Goal: Task Accomplishment & Management: Complete application form

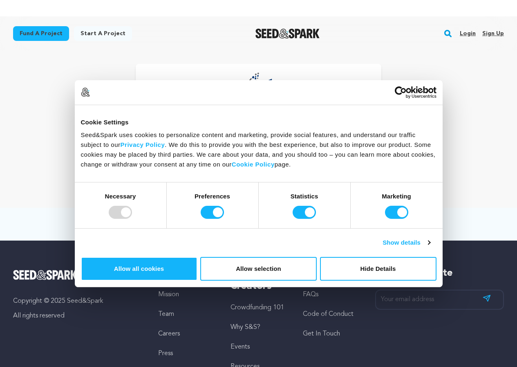
click at [484, 32] on link "Sign up" at bounding box center [493, 33] width 22 height 13
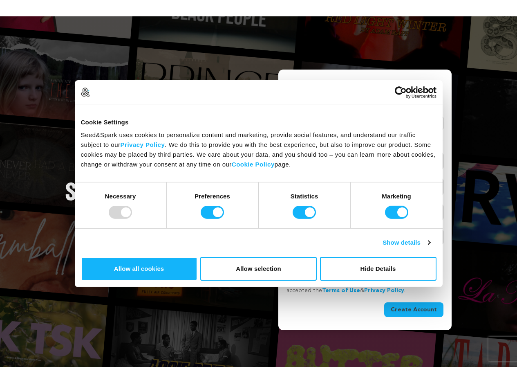
click at [320, 165] on input "Name" at bounding box center [365, 160] width 157 height 21
click at [349, 146] on div "Create Your Account Already Registered? Log in here Continue with Google or eyJ…" at bounding box center [365, 197] width 157 height 237
click at [322, 159] on input "Name" at bounding box center [365, 160] width 157 height 21
paste input "bcellphonelist"
type input "bcellphonelist"
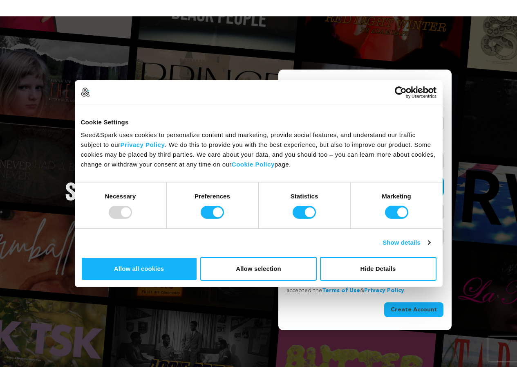
click at [316, 189] on input "Email address" at bounding box center [365, 186] width 157 height 21
type input "[EMAIL_ADDRESS][DOMAIN_NAME]"
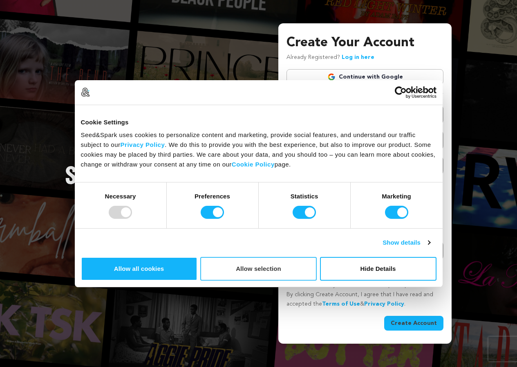
click at [317, 280] on button "Allow selection" at bounding box center [258, 269] width 117 height 24
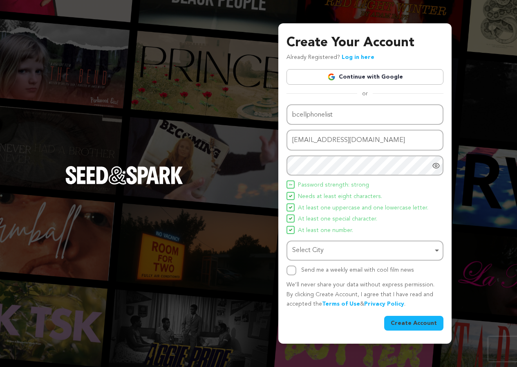
click at [417, 322] on button "Create Account" at bounding box center [413, 323] width 59 height 15
click at [293, 271] on input "Send me a weekly email with cool film news" at bounding box center [292, 270] width 10 height 10
checkbox input "true"
click at [314, 247] on div "Select City Remove item" at bounding box center [362, 250] width 141 height 12
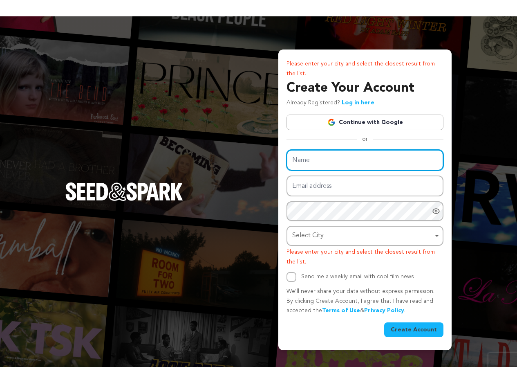
click at [321, 160] on input "Name" at bounding box center [365, 160] width 157 height 21
type input "Brother Cell Phone List"
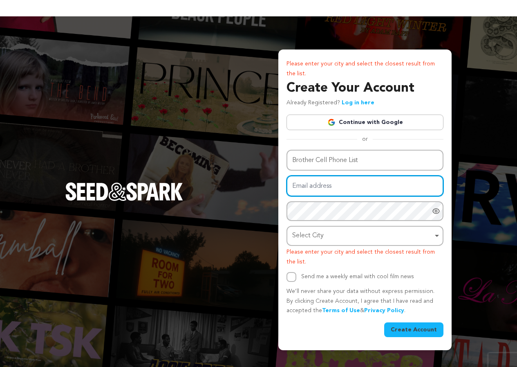
type input "[EMAIL_ADDRESS][DOMAIN_NAME]"
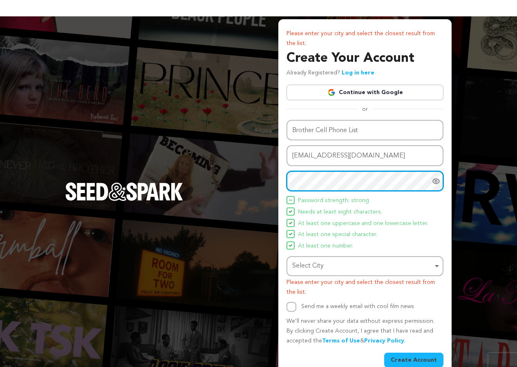
scroll to position [16, 0]
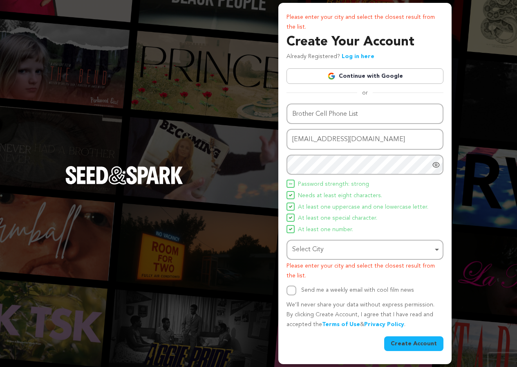
click at [306, 215] on span "At least one special character." at bounding box center [337, 218] width 79 height 10
click at [316, 251] on div "Select City Remove item" at bounding box center [362, 250] width 141 height 12
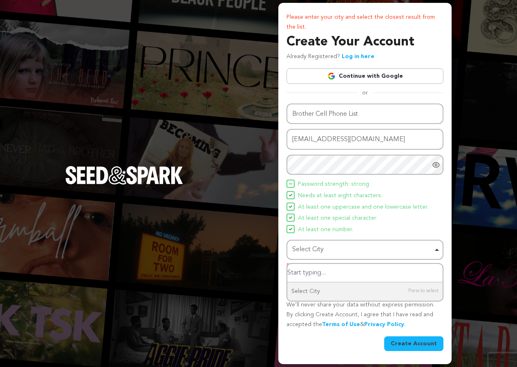
paste input "New York"
type input "New York"
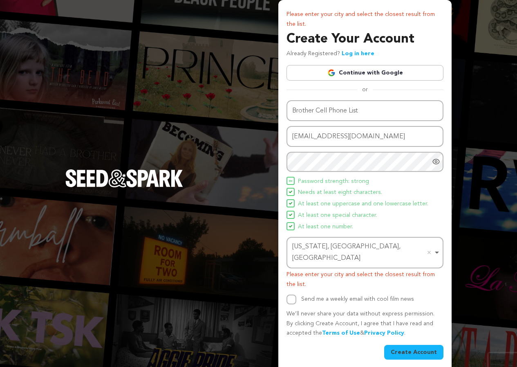
click at [296, 294] on div "Send me a weekly email with cool film news" at bounding box center [365, 299] width 157 height 10
click at [296, 294] on input "Send me a weekly email with cool film news" at bounding box center [292, 299] width 10 height 10
checkbox input "true"
click at [406, 335] on div "Name Brother Cell Phone List Email address tanjimajuha.seo3rd@gmail.com Passwor…" at bounding box center [365, 229] width 157 height 259
click at [407, 345] on button "Create Account" at bounding box center [413, 352] width 59 height 15
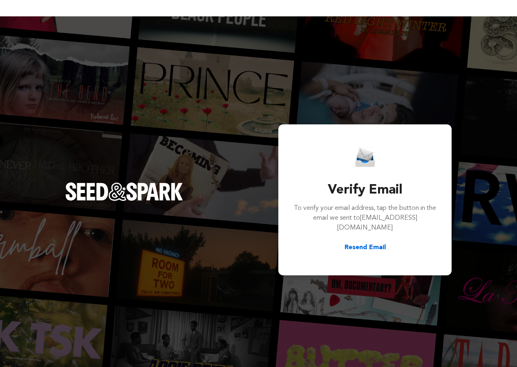
click at [355, 249] on button "Resend Email" at bounding box center [365, 247] width 41 height 10
click at [481, 243] on div "Verify Email To verify your email address, tap the button in the email we sent …" at bounding box center [258, 199] width 517 height 367
click at [363, 244] on button "Resend Email" at bounding box center [365, 247] width 41 height 10
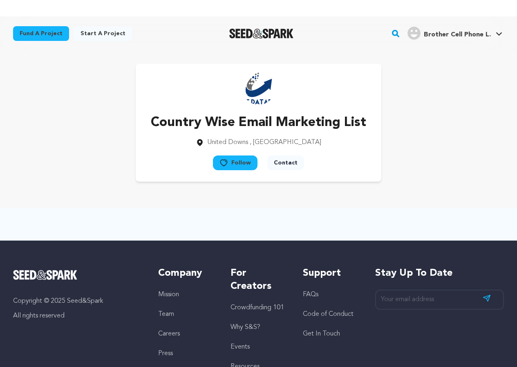
click at [236, 152] on div "Country Wise Email Marketing List [GEOGRAPHIC_DATA] , [GEOGRAPHIC_DATA] Follow" at bounding box center [259, 123] width 246 height 118
click at [228, 162] on icon at bounding box center [224, 163] width 9 height 8
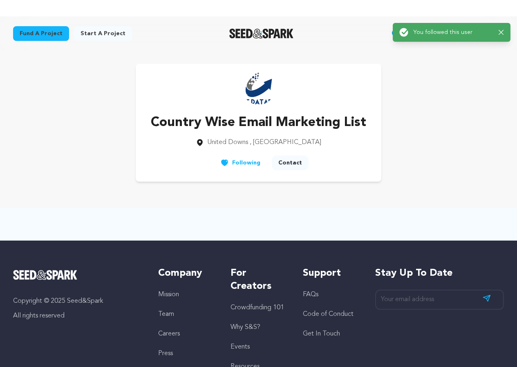
click at [411, 91] on div "Country Wise Email Marketing List [GEOGRAPHIC_DATA] , [GEOGRAPHIC_DATA] Follow" at bounding box center [258, 123] width 491 height 118
click at [505, 31] on div "Success: Info: Warning: Error: You followed this user Close notification" at bounding box center [452, 32] width 118 height 19
click at [501, 31] on icon "button" at bounding box center [501, 32] width 5 height 5
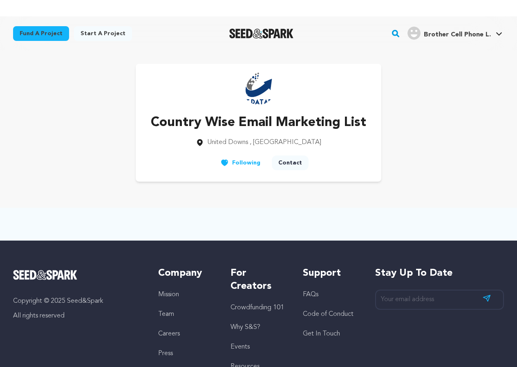
click at [419, 33] on img "Brother Cell Phone L.'s Profile" at bounding box center [414, 33] width 13 height 13
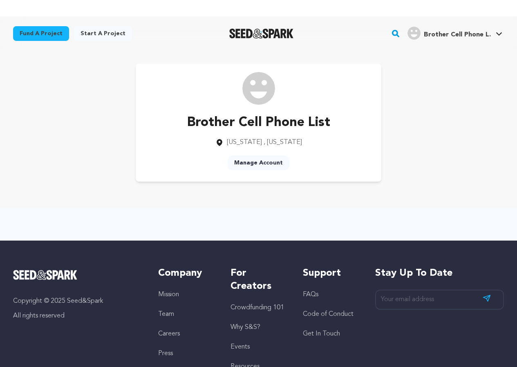
click at [252, 160] on link "Manage Account" at bounding box center [259, 162] width 62 height 15
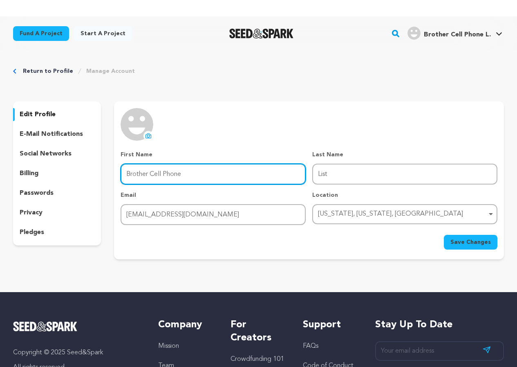
click at [237, 170] on input "Brother Cell Phone" at bounding box center [213, 174] width 185 height 21
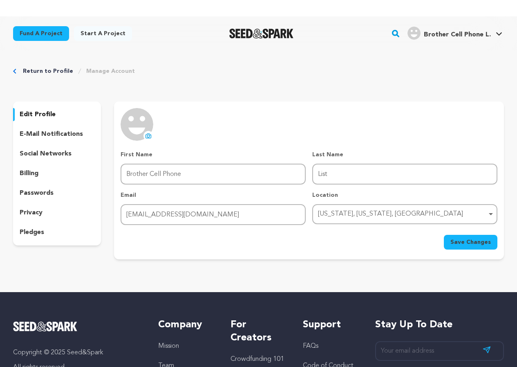
click at [462, 241] on span "Save Changes" at bounding box center [471, 242] width 40 height 8
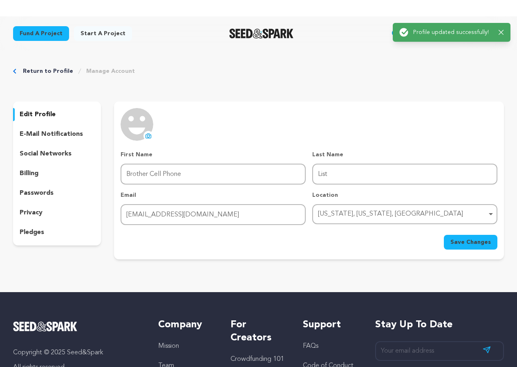
click at [147, 135] on icon at bounding box center [148, 135] width 5 height 4
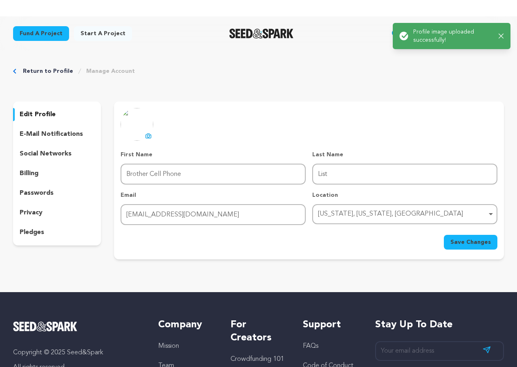
click at [457, 243] on span "Save Changes" at bounding box center [471, 242] width 40 height 8
